Goal: Task Accomplishment & Management: Manage account settings

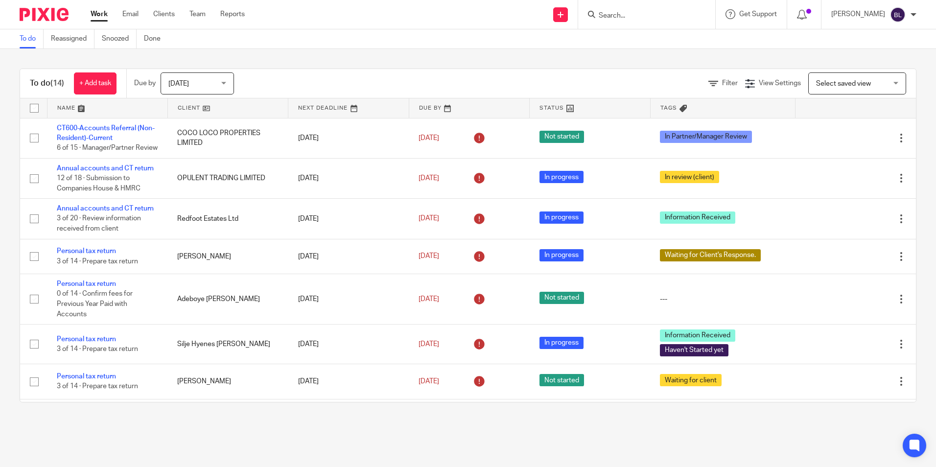
click at [650, 14] on input "Search" at bounding box center [642, 16] width 88 height 9
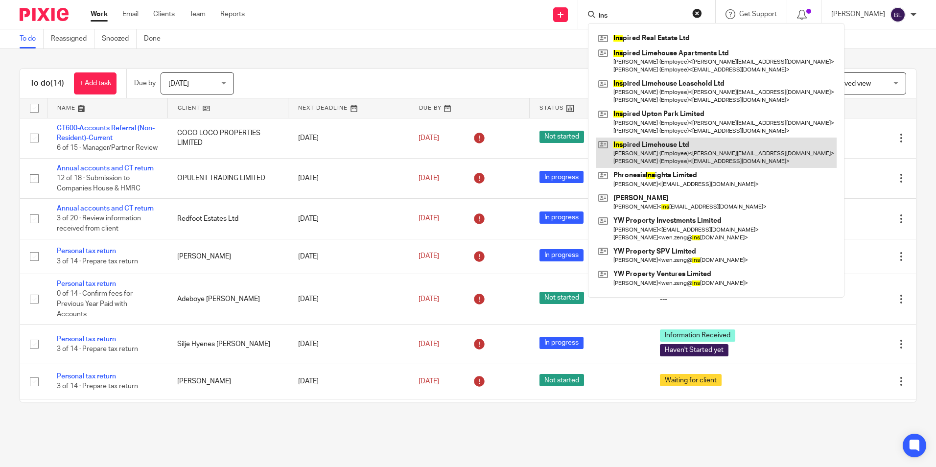
type input "ins"
click at [656, 145] on link at bounding box center [716, 153] width 241 height 30
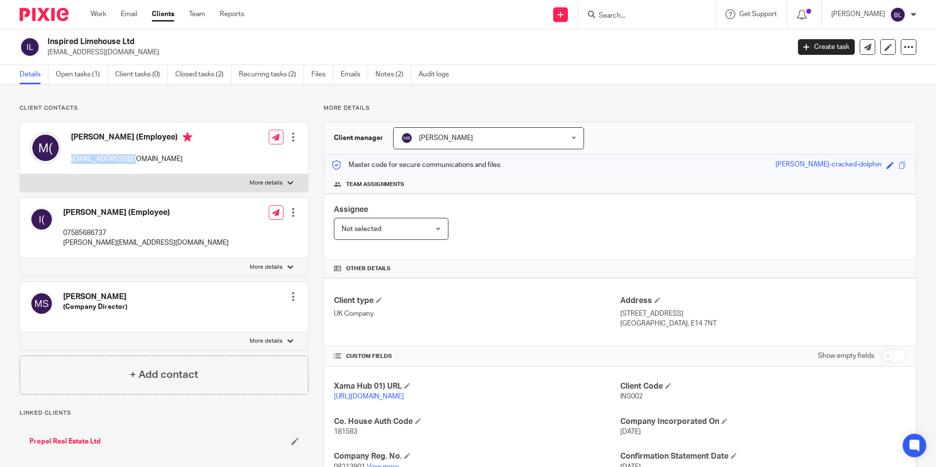
drag, startPoint x: 150, startPoint y: 160, endPoint x: 69, endPoint y: 160, distance: 81.3
click at [69, 160] on div "Mila Cazmirovich (Employee) mila@hestiauk.com" at bounding box center [111, 148] width 163 height 42
copy p "mila@hestiauk.com"
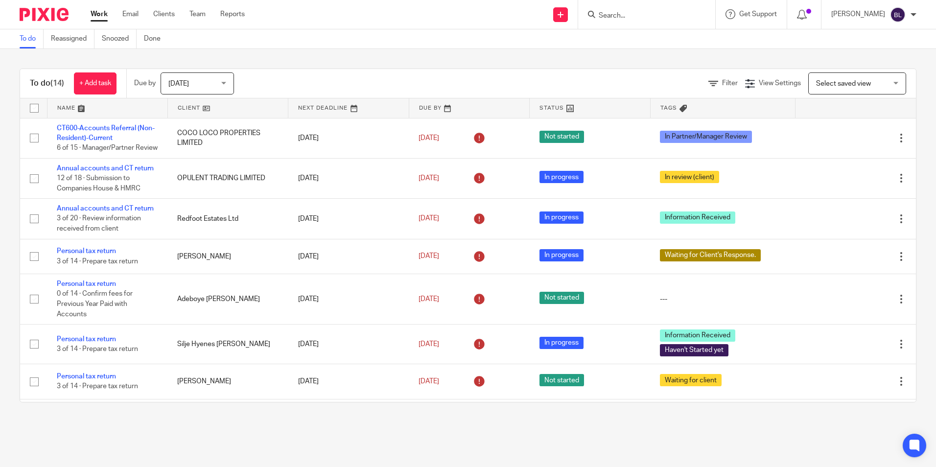
click at [192, 84] on span "Today" at bounding box center [194, 83] width 52 height 21
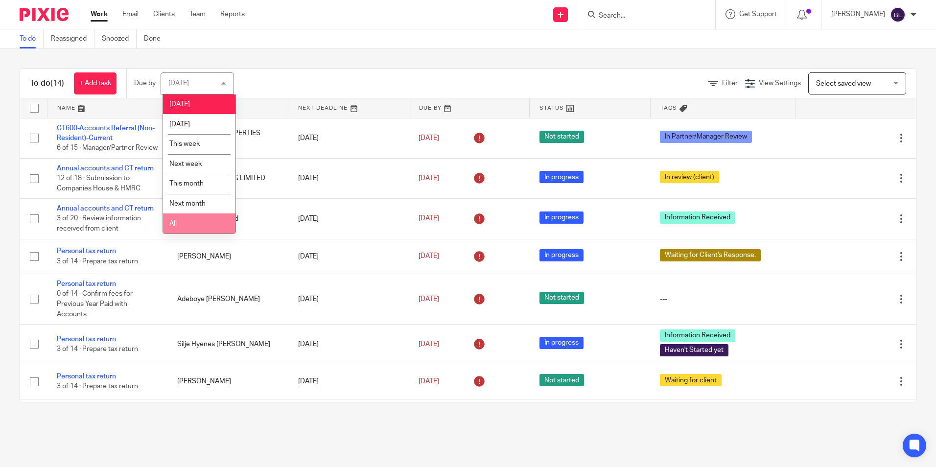
click at [177, 220] on li "All" at bounding box center [199, 223] width 72 height 20
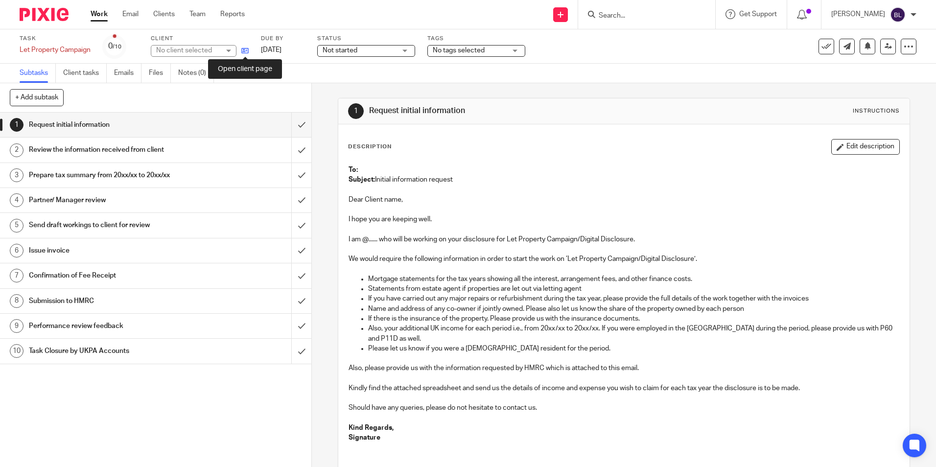
click at [247, 50] on icon at bounding box center [244, 50] width 7 height 7
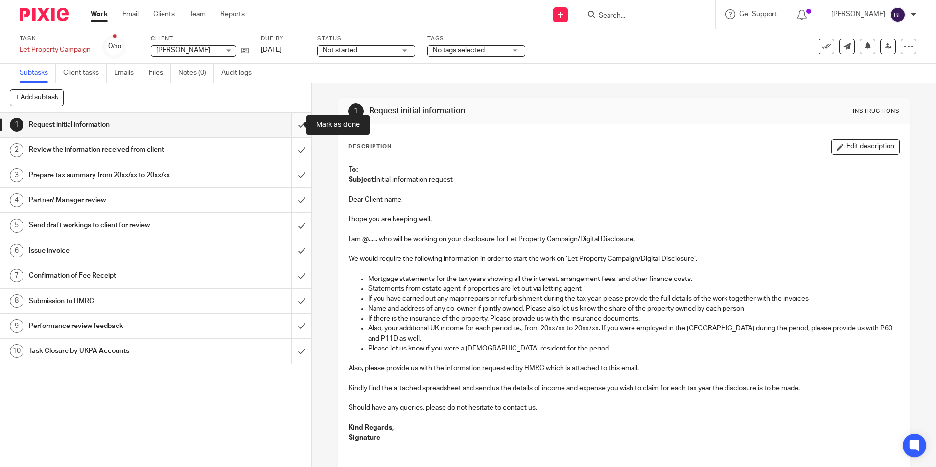
click at [295, 127] on input "submit" at bounding box center [155, 125] width 311 height 24
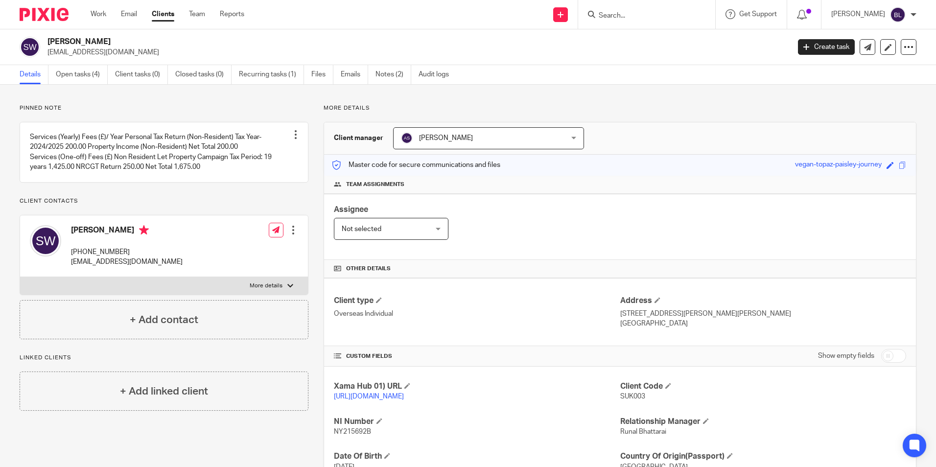
drag, startPoint x: 111, startPoint y: 39, endPoint x: 48, endPoint y: 45, distance: 62.5
click at [48, 45] on h2 "Suk Fun Wong" at bounding box center [341, 42] width 589 height 10
copy h2 "Suk Fun Wong"
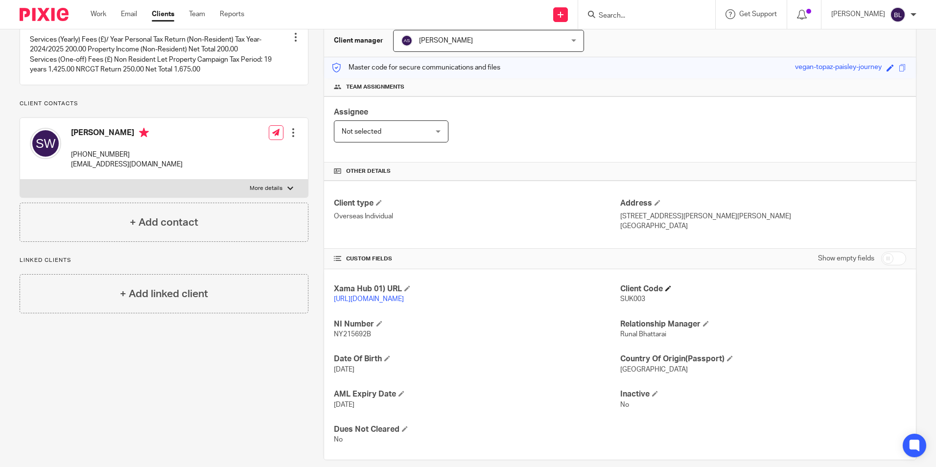
scroll to position [98, 0]
click at [341, 337] on span "NY215692B" at bounding box center [352, 333] width 37 height 7
copy span "NY215692B"
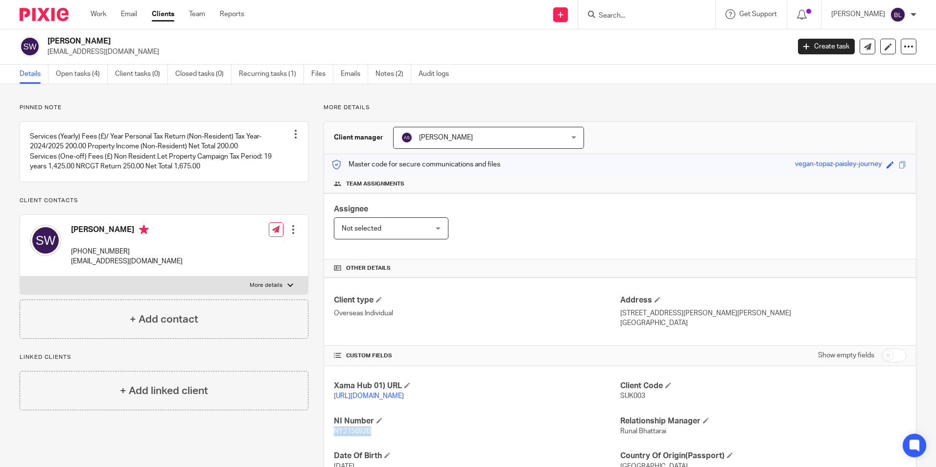
scroll to position [0, 0]
drag, startPoint x: 617, startPoint y: 313, endPoint x: 672, endPoint y: 312, distance: 54.4
click at [672, 312] on p "Flat E, 22/F, Tower 3,, Grand Yoho, 9 Long Yat Road,, Yuen Long, N.T.," at bounding box center [763, 314] width 286 height 10
drag, startPoint x: 672, startPoint y: 312, endPoint x: 671, endPoint y: 327, distance: 15.2
click at [668, 330] on div "Client type Overseas Individual Address Flat E, 22/F, Tower 3,, Grand Yoho, 9 L…" at bounding box center [620, 312] width 592 height 68
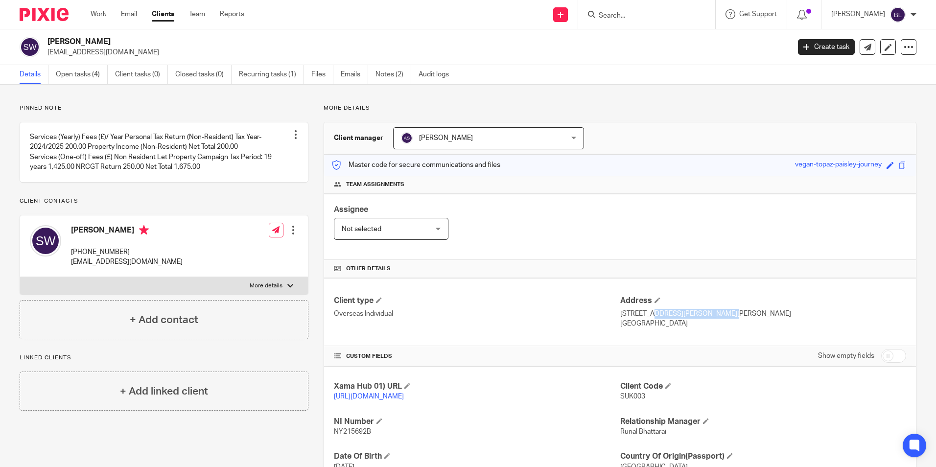
drag, startPoint x: 675, startPoint y: 312, endPoint x: 615, endPoint y: 313, distance: 59.8
click at [620, 313] on p "Flat E, 22/F, Tower 3,, Grand Yoho, 9 Long Yat Road,, Yuen Long, N.T.," at bounding box center [763, 314] width 286 height 10
copy p "Flat E, 22/F, Tower 3"
drag, startPoint x: 680, startPoint y: 314, endPoint x: 715, endPoint y: 315, distance: 34.8
click at [715, 315] on p "Flat E, 22/F, Tower 3,, Grand Yoho, 9 Long Yat Road,, Yuen Long, N.T.," at bounding box center [763, 314] width 286 height 10
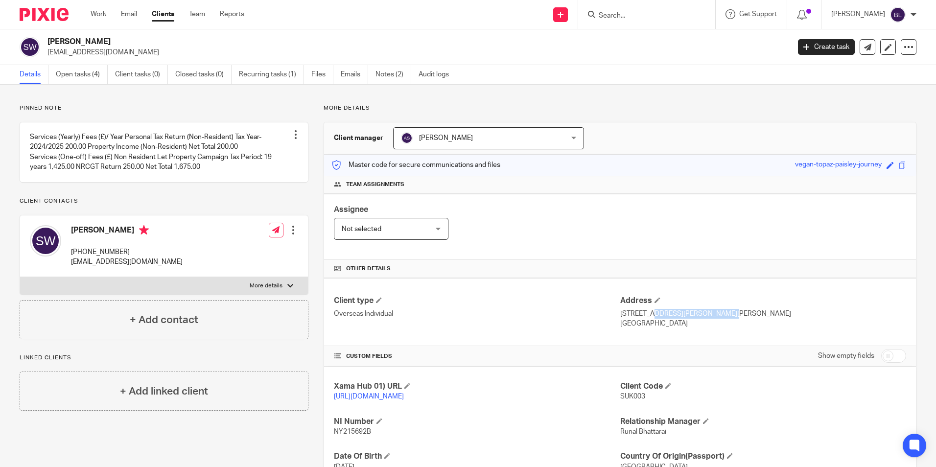
copy p "Grand Yoho"
click at [718, 315] on p "Flat E, 22/F, Tower 3,, Grand Yoho, 9 Long Yat Road,, Yuen Long, N.T.," at bounding box center [763, 314] width 286 height 10
drag, startPoint x: 719, startPoint y: 313, endPoint x: 767, endPoint y: 314, distance: 48.0
click at [767, 314] on p "Flat E, 22/F, Tower 3,, Grand Yoho, 9 Long Yat Road,, Yuen Long, N.T.," at bounding box center [763, 314] width 286 height 10
copy p "9 Long Yat Road"
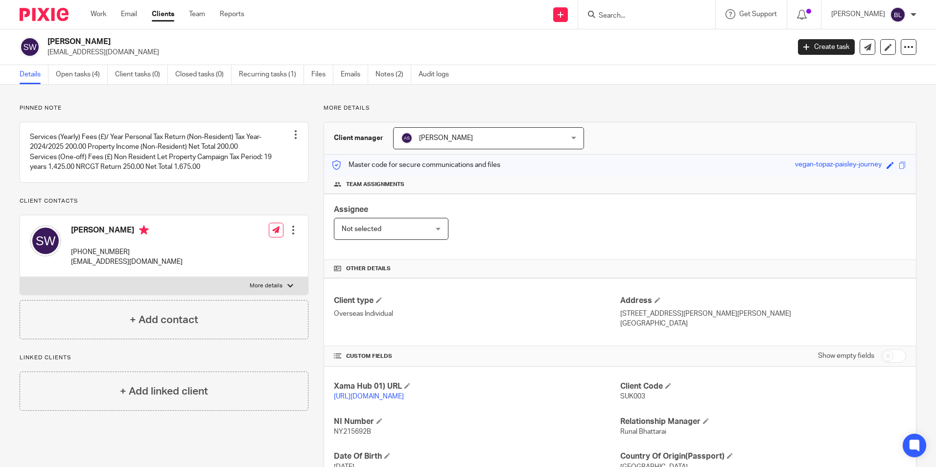
drag, startPoint x: 775, startPoint y: 314, endPoint x: 795, endPoint y: 314, distance: 20.1
click at [795, 314] on p "Flat E, 22/F, Tower 3,, Grand Yoho, 9 Long Yat Road,, Yuen Long, N.T.," at bounding box center [763, 314] width 286 height 10
drag, startPoint x: 795, startPoint y: 314, endPoint x: 785, endPoint y: 327, distance: 16.1
click at [786, 327] on p "HONG KONG" at bounding box center [763, 324] width 286 height 10
drag, startPoint x: 774, startPoint y: 312, endPoint x: 816, endPoint y: 312, distance: 42.6
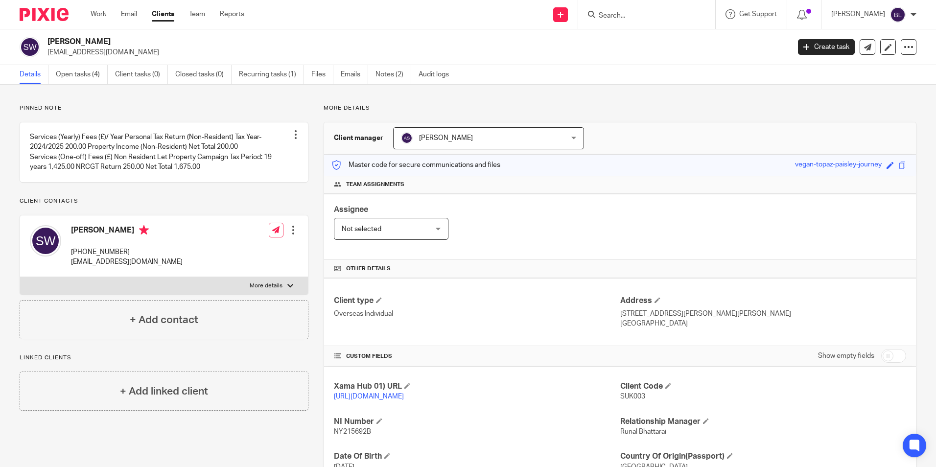
click at [816, 312] on p "Flat E, 22/F, Tower 3,, Grand Yoho, 9 Long Yat Road,, Yuen Long, N.T.," at bounding box center [763, 314] width 286 height 10
copy p "Yuen Long, N.T"
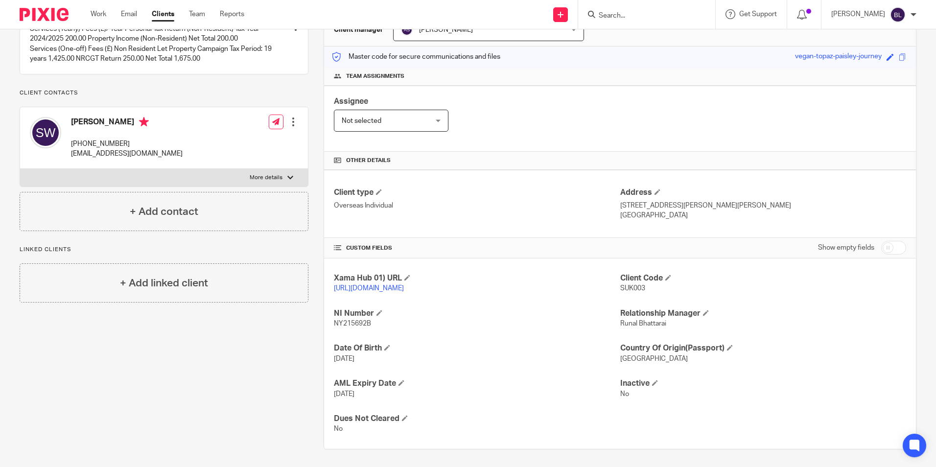
scroll to position [120, 0]
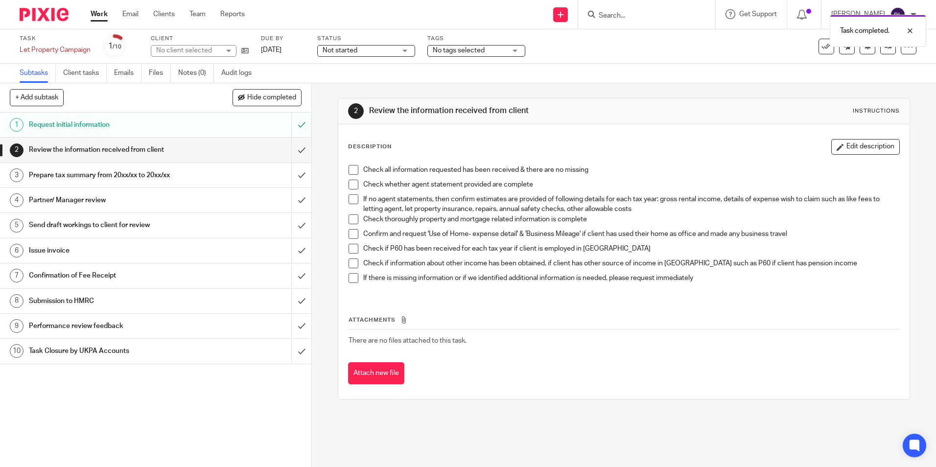
click at [477, 52] on span "No tags selected" at bounding box center [459, 50] width 52 height 7
click at [382, 76] on div "Subtasks Client tasks Emails Files Notes (0) Audit logs" at bounding box center [468, 74] width 936 height 20
click at [24, 14] on img at bounding box center [44, 14] width 49 height 13
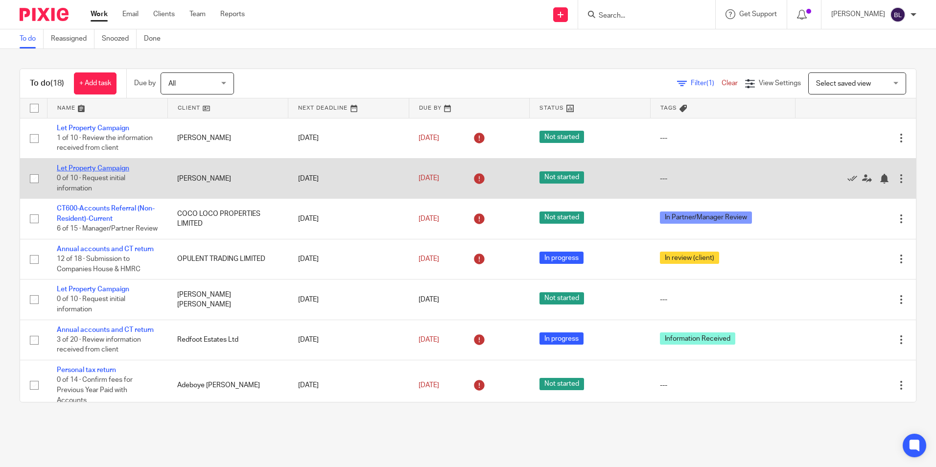
click at [87, 165] on link "Let Property Campaign" at bounding box center [93, 168] width 72 height 7
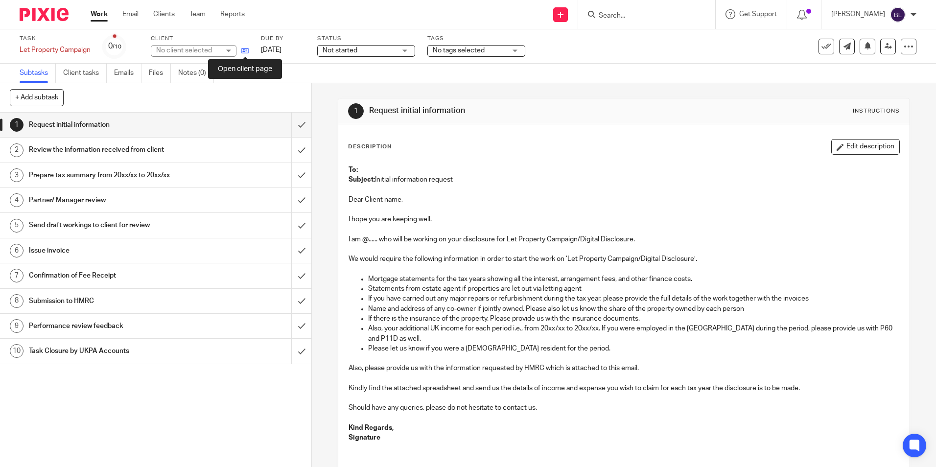
click at [246, 51] on icon at bounding box center [244, 50] width 7 height 7
click at [476, 51] on span "No tags selected" at bounding box center [459, 50] width 52 height 7
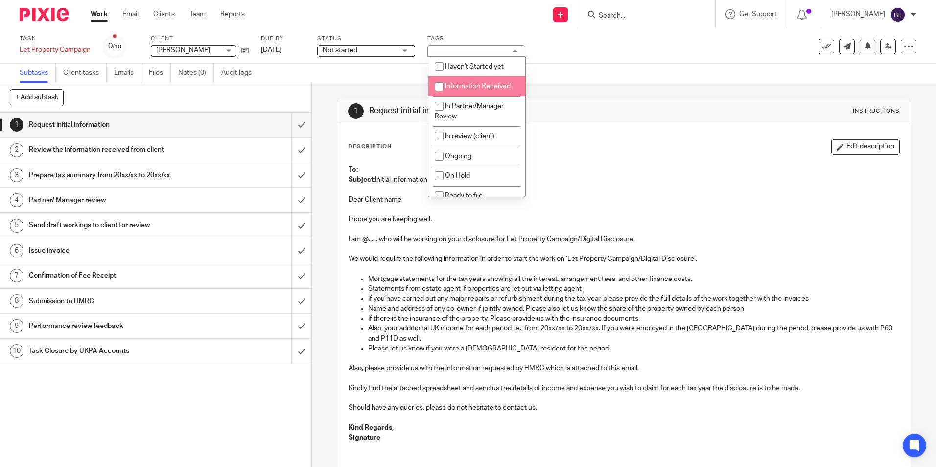
click at [477, 80] on li "Information Received" at bounding box center [476, 86] width 97 height 20
checkbox input "true"
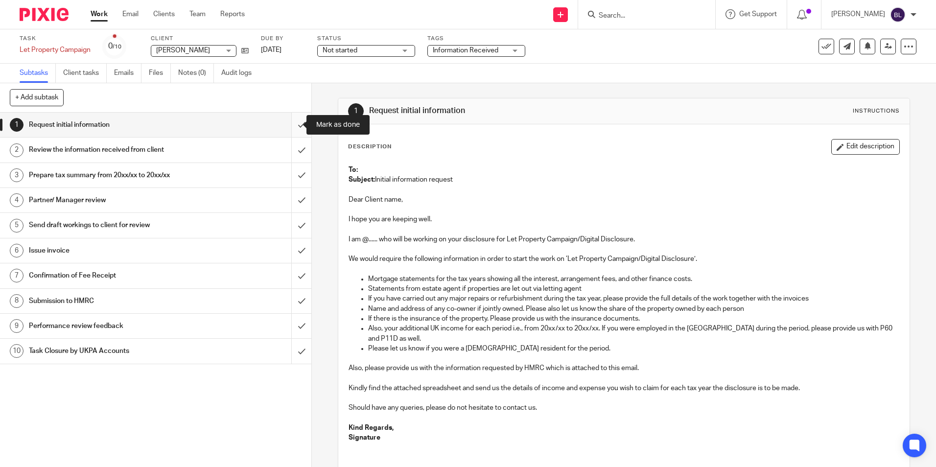
click at [287, 124] on input "submit" at bounding box center [155, 125] width 311 height 24
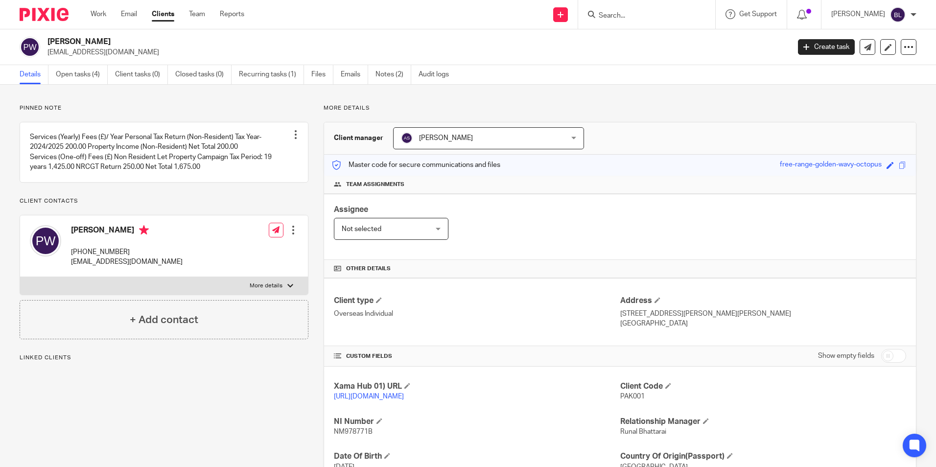
click at [75, 44] on h2 "[PERSON_NAME]" at bounding box center [341, 42] width 589 height 10
click at [107, 41] on h2 "[PERSON_NAME]" at bounding box center [341, 42] width 589 height 10
drag, startPoint x: 104, startPoint y: 41, endPoint x: 47, endPoint y: 41, distance: 56.8
click at [47, 41] on div "[PERSON_NAME] [EMAIL_ADDRESS][DOMAIN_NAME]" at bounding box center [402, 47] width 764 height 21
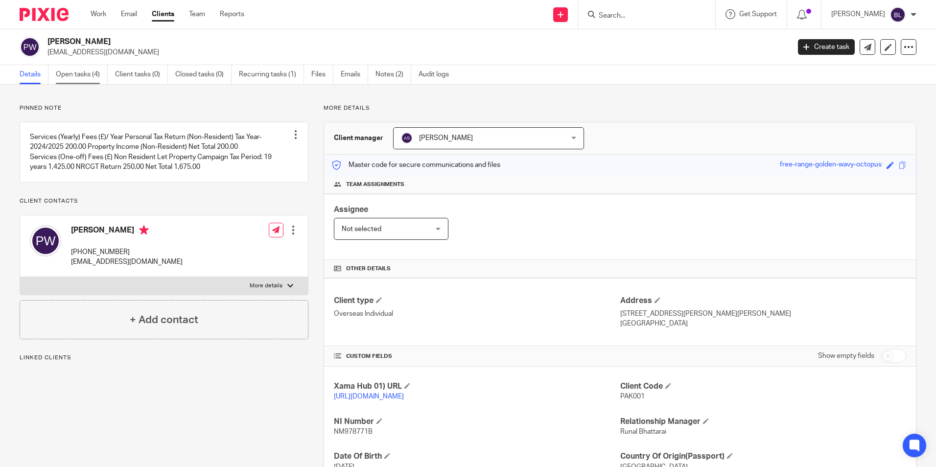
copy h2 "[PERSON_NAME]"
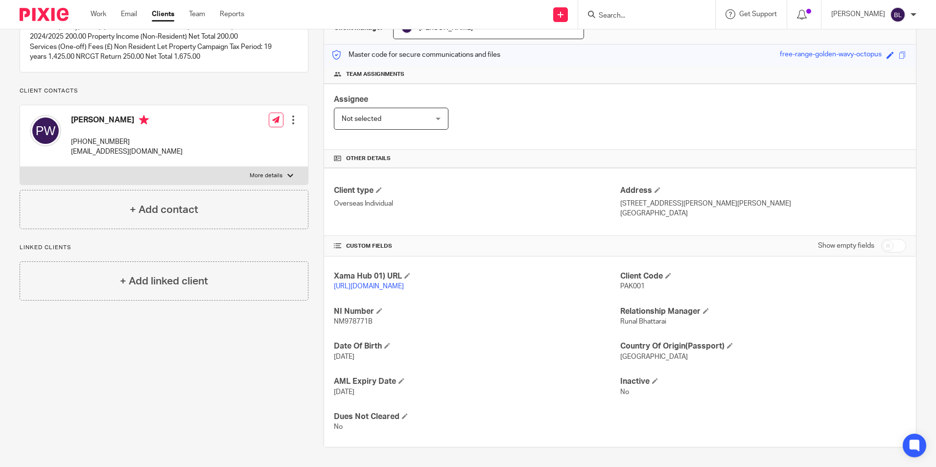
scroll to position [120, 0]
click at [345, 320] on span "NM978771B" at bounding box center [353, 321] width 39 height 7
copy span "NM978771B"
click at [631, 209] on p "HONG KONG" at bounding box center [763, 214] width 286 height 10
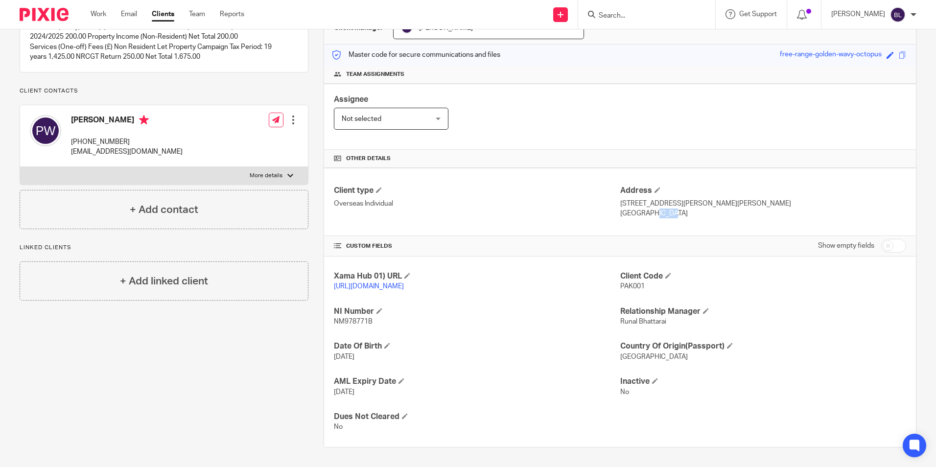
click at [631, 209] on p "HONG KONG" at bounding box center [763, 214] width 286 height 10
drag, startPoint x: 631, startPoint y: 203, endPoint x: 649, endPoint y: 208, distance: 19.1
click at [649, 209] on p "HONG KONG" at bounding box center [763, 214] width 286 height 10
drag, startPoint x: 659, startPoint y: 202, endPoint x: 617, endPoint y: 202, distance: 41.6
click at [620, 209] on p "HONG KONG" at bounding box center [763, 214] width 286 height 10
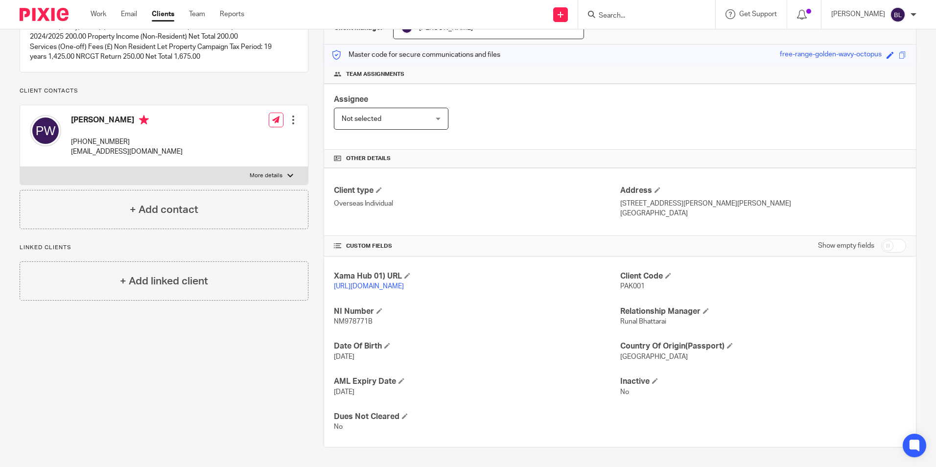
copy p "HONG KONG"
click at [620, 199] on p "G/F NO 137, WONG UK TUSEN, YUEN LONG NEW TERRITORIES" at bounding box center [763, 204] width 286 height 10
drag, startPoint x: 616, startPoint y: 192, endPoint x: 651, endPoint y: 193, distance: 34.8
click at [651, 199] on p "G/F NO 137, WONG UK TUSEN, YUEN LONG NEW TERRITORIES" at bounding box center [763, 204] width 286 height 10
copy p "G/F NO 137"
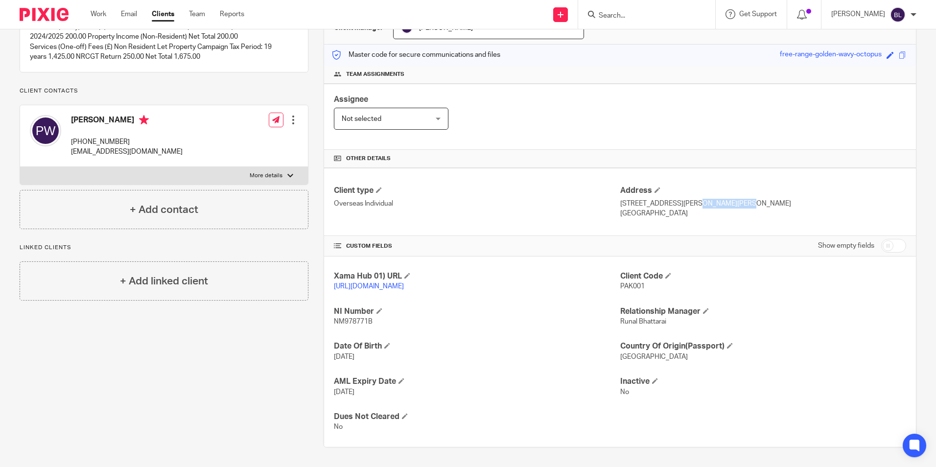
drag, startPoint x: 656, startPoint y: 194, endPoint x: 707, endPoint y: 188, distance: 51.3
click at [707, 188] on div "Address G/F NO 137, WONG UK TUSEN, YUEN LONG NEW TERRITORIES HONG KONG" at bounding box center [763, 202] width 286 height 33
copy p "WONG UK TUSEN"
click at [717, 199] on p "G/F NO 137, WONG UK TUSEN, YUEN LONG NEW TERRITORIES" at bounding box center [763, 204] width 286 height 10
drag, startPoint x: 714, startPoint y: 193, endPoint x: 748, endPoint y: 192, distance: 33.3
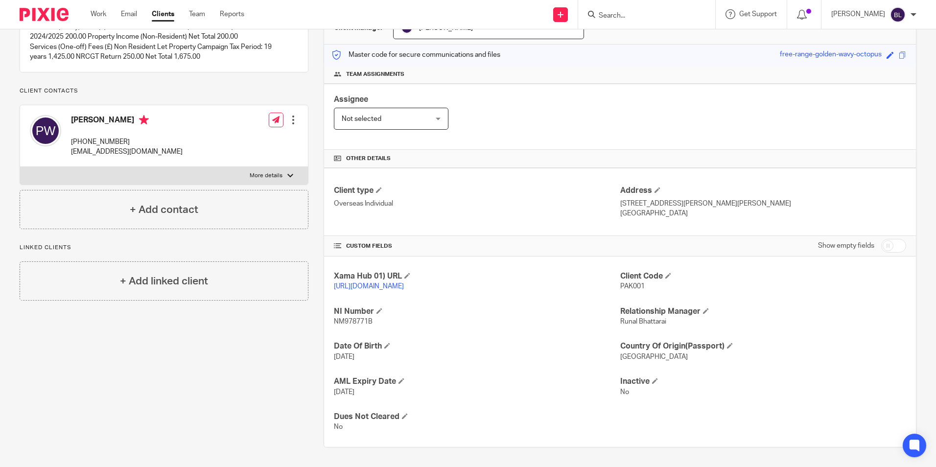
click at [748, 199] on p "G/F NO 137, WONG UK TUSEN, YUEN LONG NEW TERRITORIES" at bounding box center [763, 204] width 286 height 10
drag, startPoint x: 748, startPoint y: 192, endPoint x: 724, endPoint y: 200, distance: 25.2
click at [737, 211] on div "Client type Overseas Individual Address G/F NO 137, WONG UK TUSEN, YUEN LONG NE…" at bounding box center [620, 202] width 592 height 68
drag, startPoint x: 711, startPoint y: 192, endPoint x: 809, endPoint y: 191, distance: 98.4
click at [809, 199] on p "G/F NO 137, WONG UK TUSEN, YUEN LONG NEW TERRITORIES" at bounding box center [763, 204] width 286 height 10
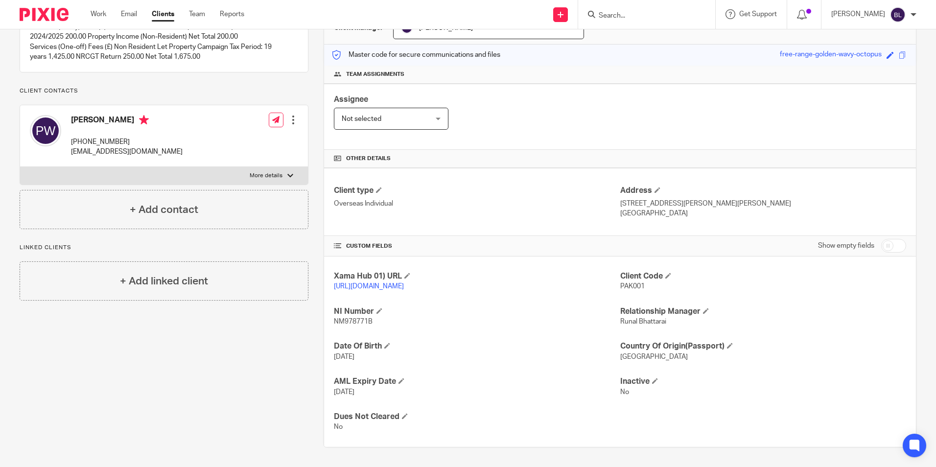
copy p "YUEN LONG NEW TERRITORIES"
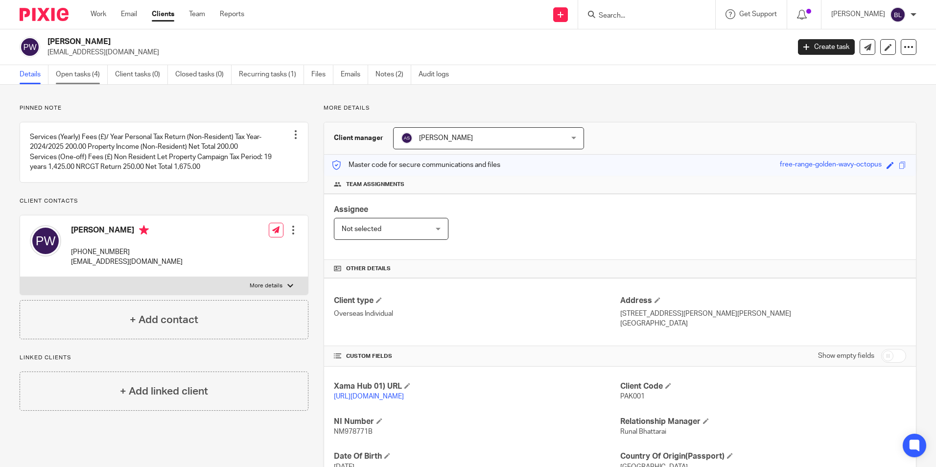
click at [86, 74] on link "Open tasks (4)" at bounding box center [82, 74] width 52 height 19
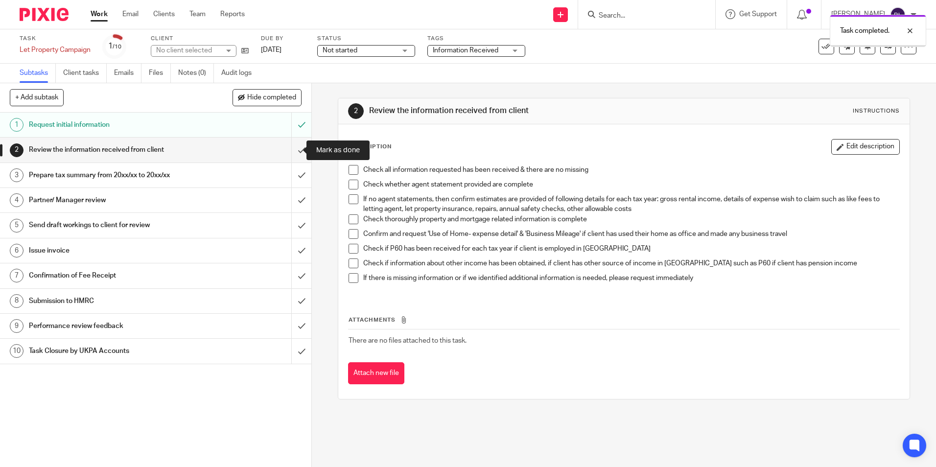
click at [288, 152] on input "submit" at bounding box center [155, 150] width 311 height 24
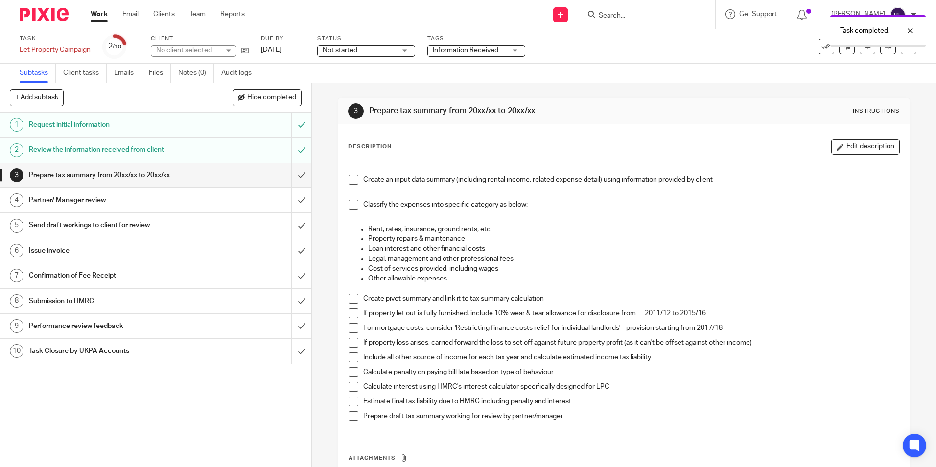
click at [371, 50] on span "Not started" at bounding box center [359, 51] width 73 height 10
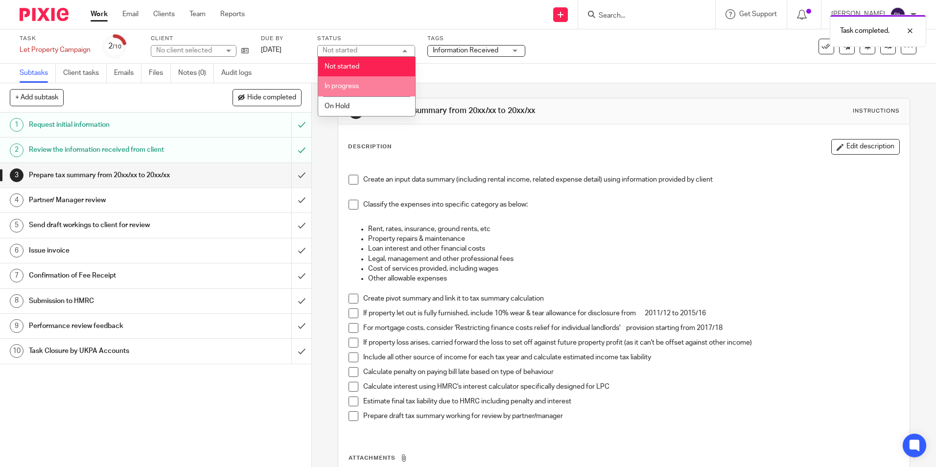
click at [339, 85] on span "In progress" at bounding box center [342, 86] width 34 height 7
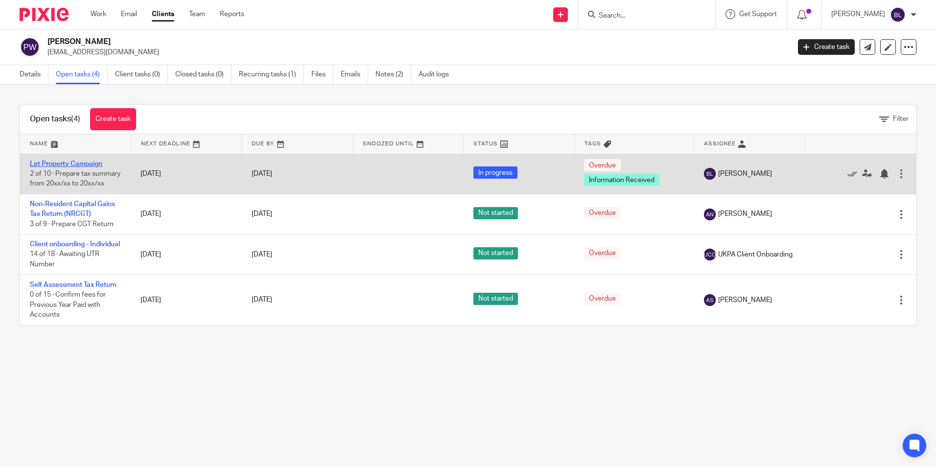
click at [71, 165] on link "Let Property Campaign" at bounding box center [66, 164] width 72 height 7
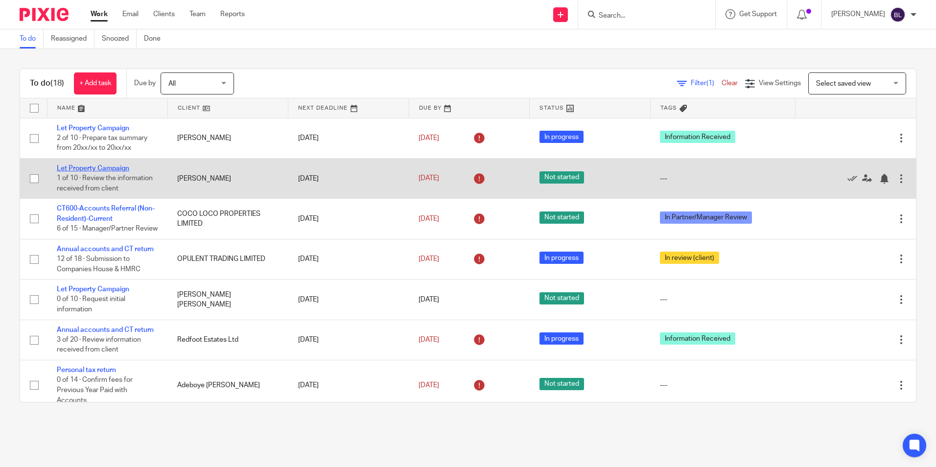
click at [90, 169] on link "Let Property Campaign" at bounding box center [93, 168] width 72 height 7
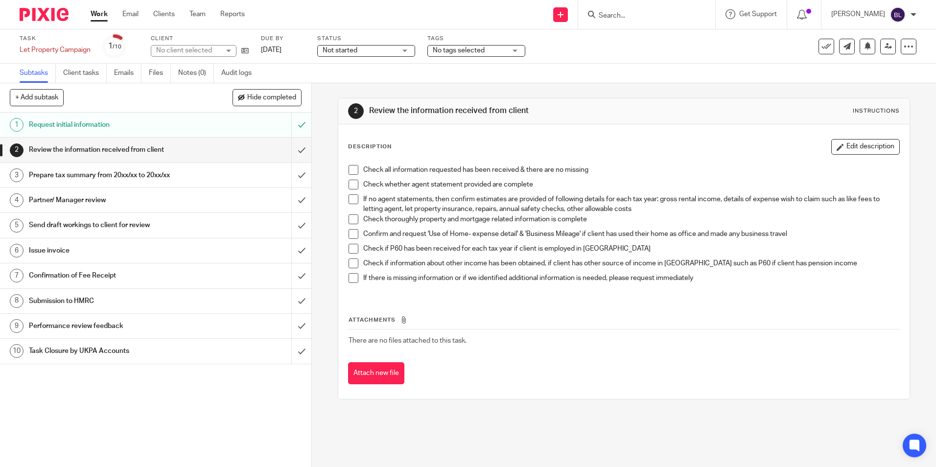
click at [346, 49] on span "Not started" at bounding box center [340, 50] width 35 height 7
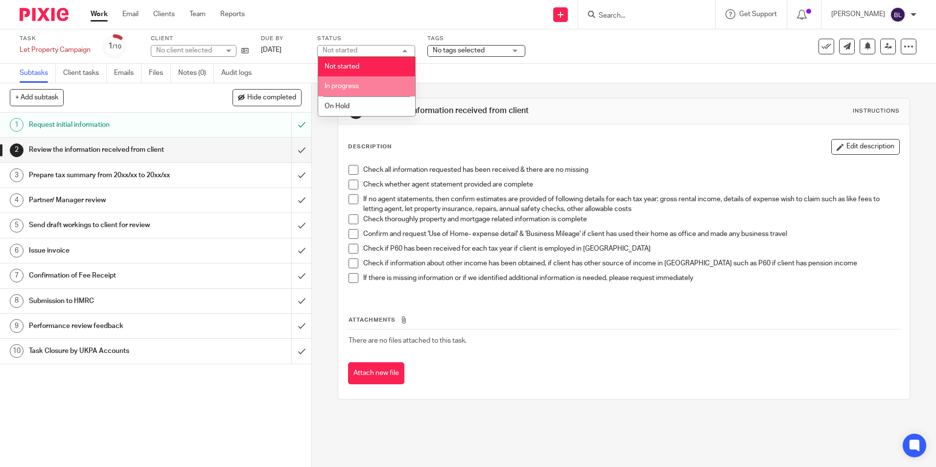
click at [341, 85] on span "In progress" at bounding box center [342, 86] width 34 height 7
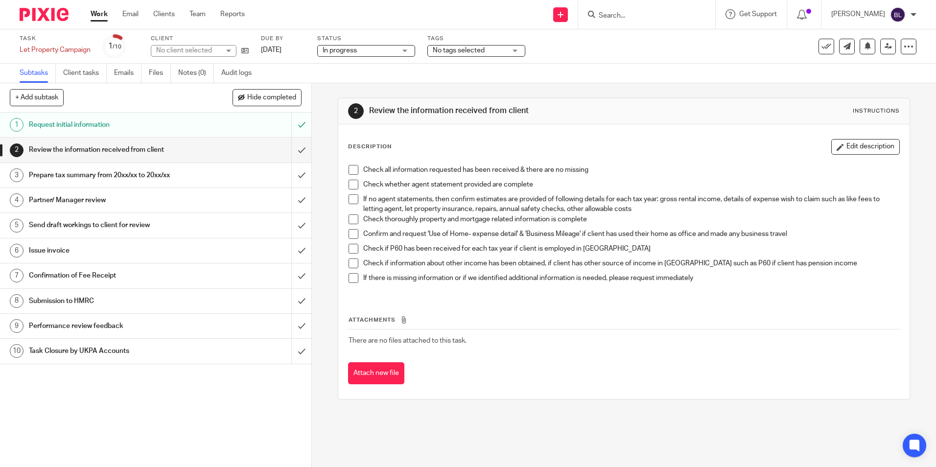
click at [460, 48] on span "No tags selected" at bounding box center [459, 50] width 52 height 7
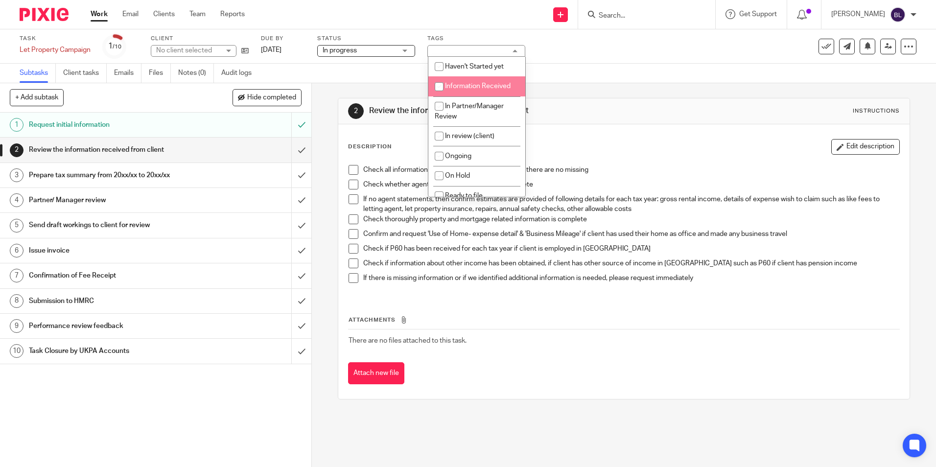
click at [459, 81] on li "Information Received" at bounding box center [476, 86] width 97 height 20
checkbox input "true"
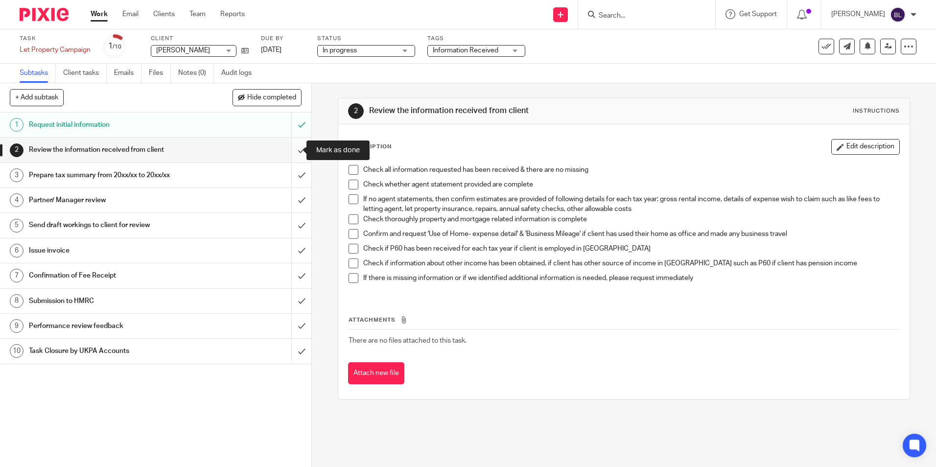
click at [294, 148] on input "submit" at bounding box center [155, 150] width 311 height 24
